Goal: Task Accomplishment & Management: Use online tool/utility

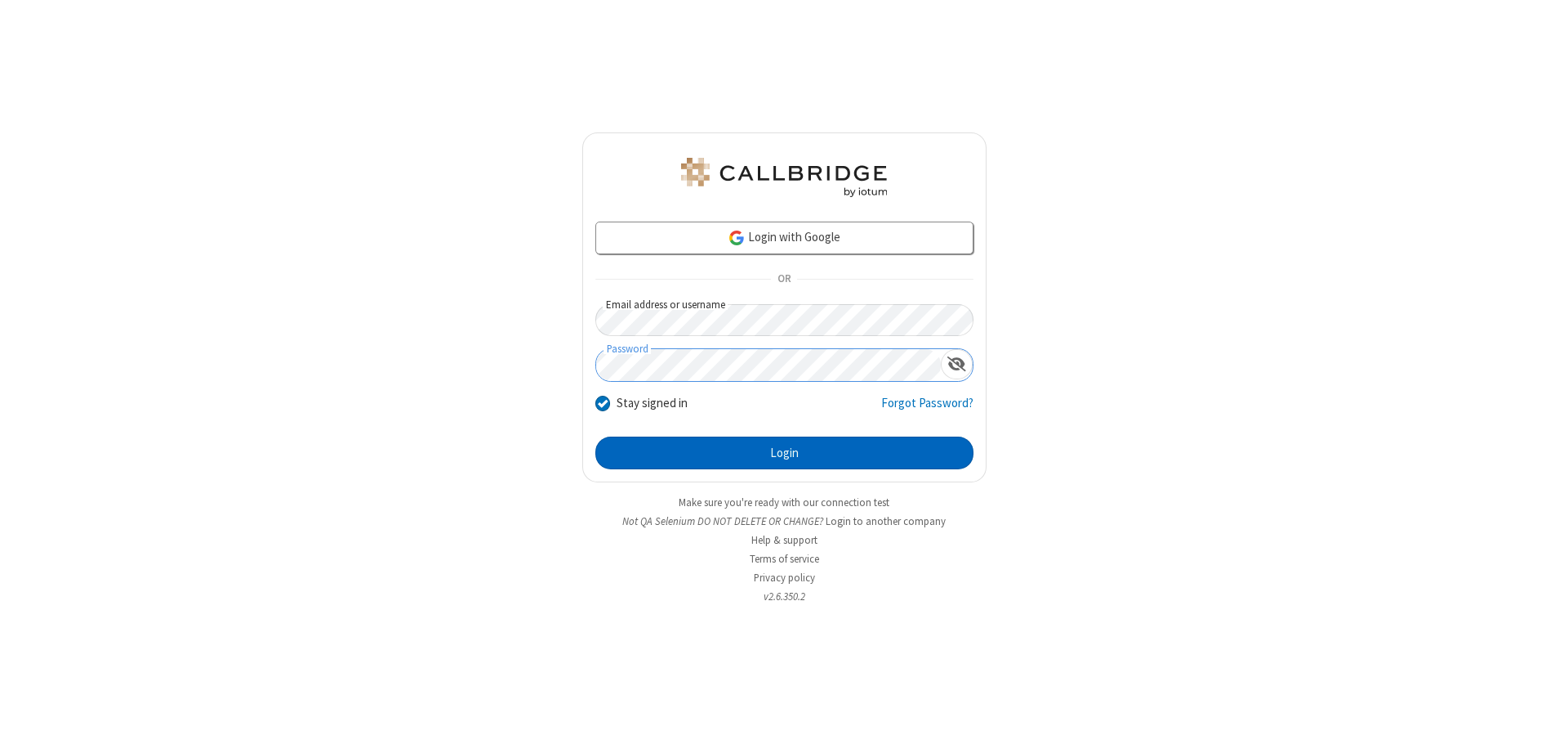
click at [784, 453] on button "Login" at bounding box center [784, 452] width 378 height 33
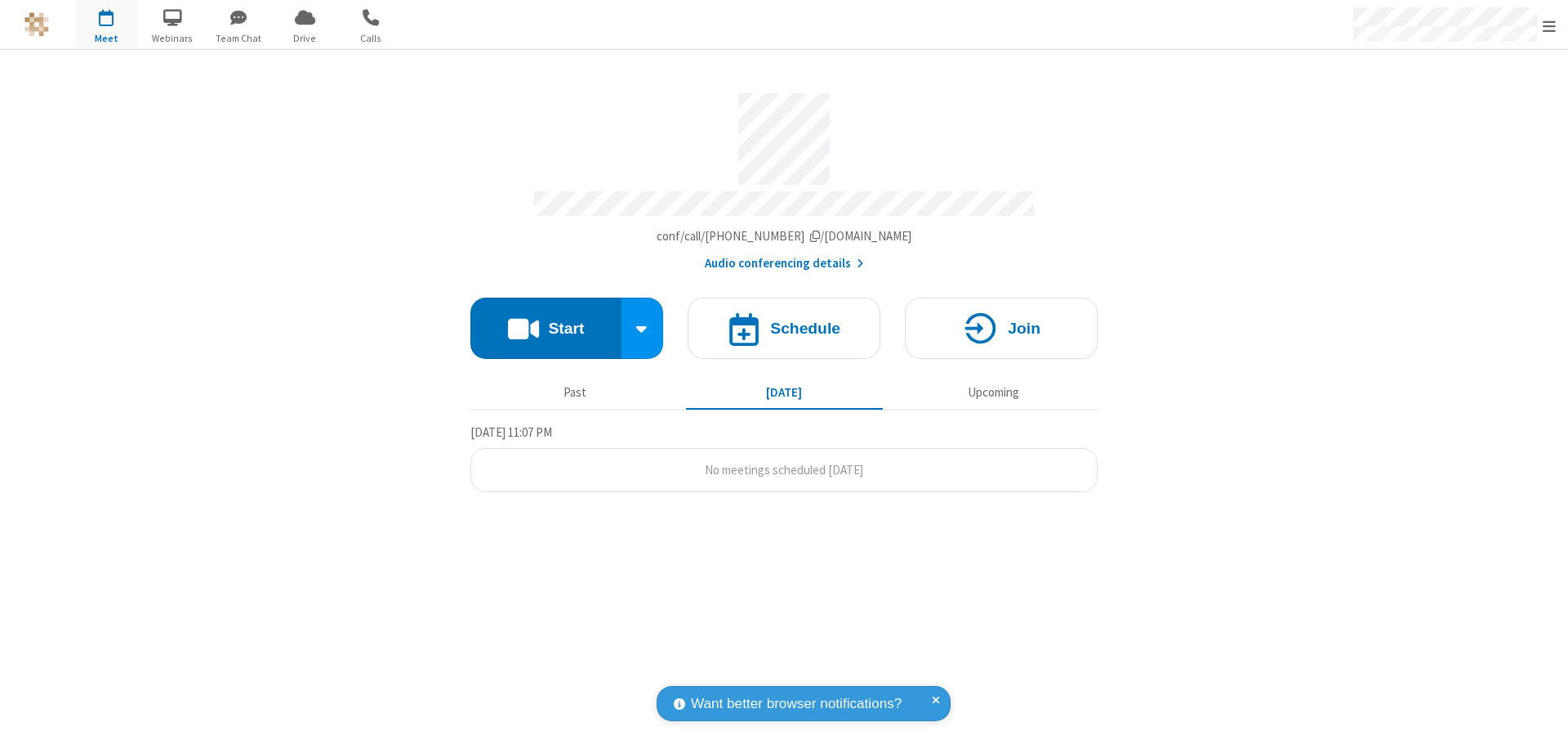
click at [546, 320] on button "Start" at bounding box center [546, 328] width 151 height 61
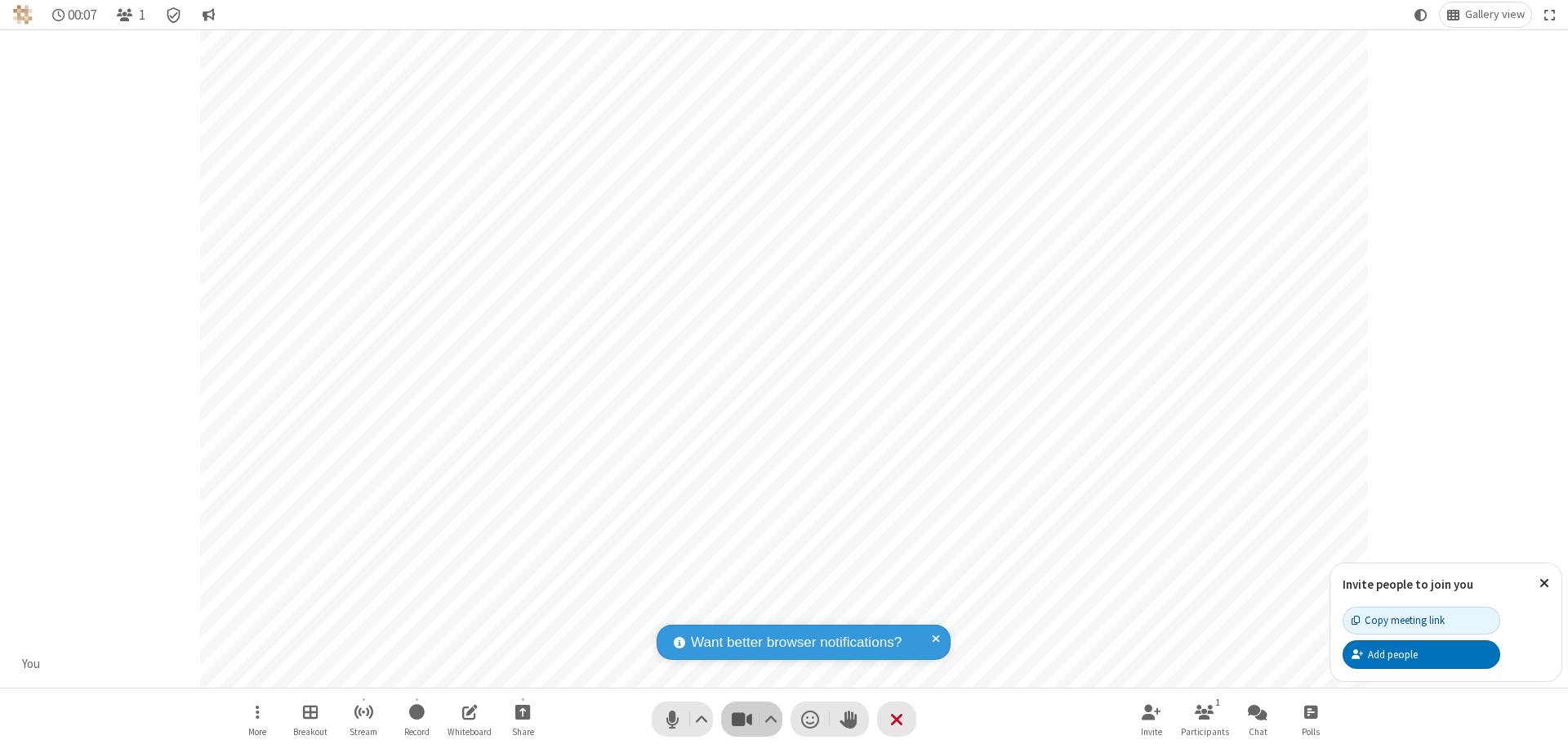
click at [741, 719] on span "Stop video (⌘+Shift+V)" at bounding box center [741, 719] width 25 height 24
click at [741, 719] on span "Start video (⌘+Shift+V)" at bounding box center [741, 719] width 25 height 24
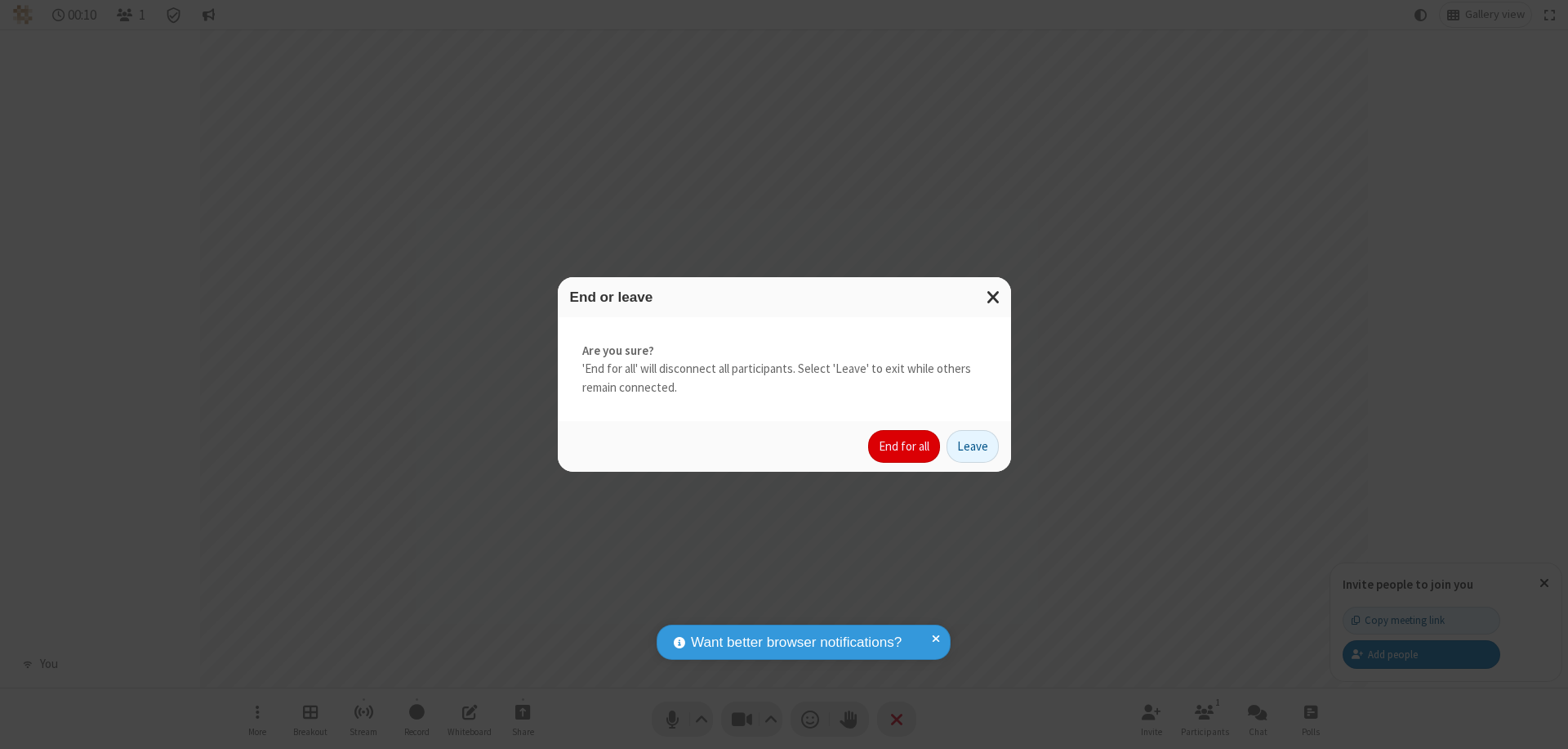
click at [905, 446] on button "End for all" at bounding box center [904, 446] width 72 height 33
